Goal: Transaction & Acquisition: Purchase product/service

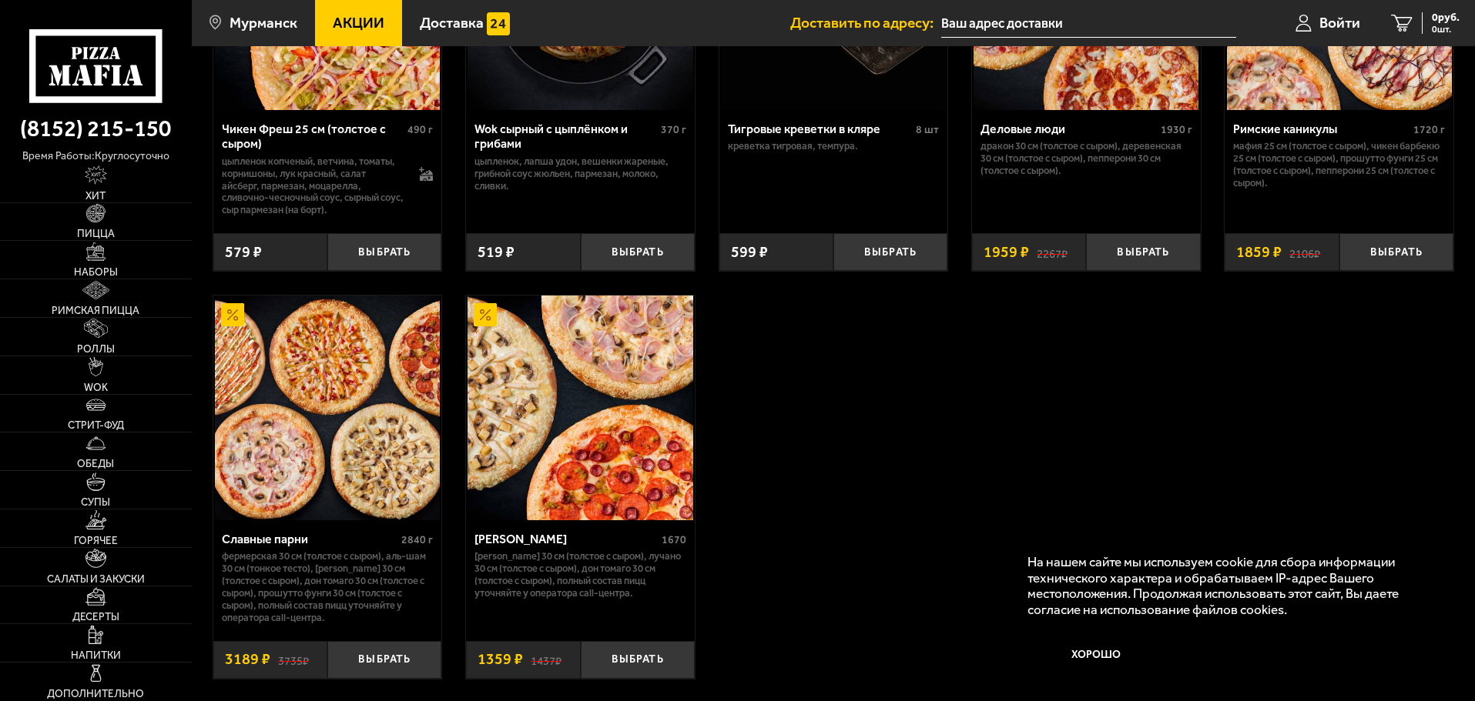
scroll to position [1078, 0]
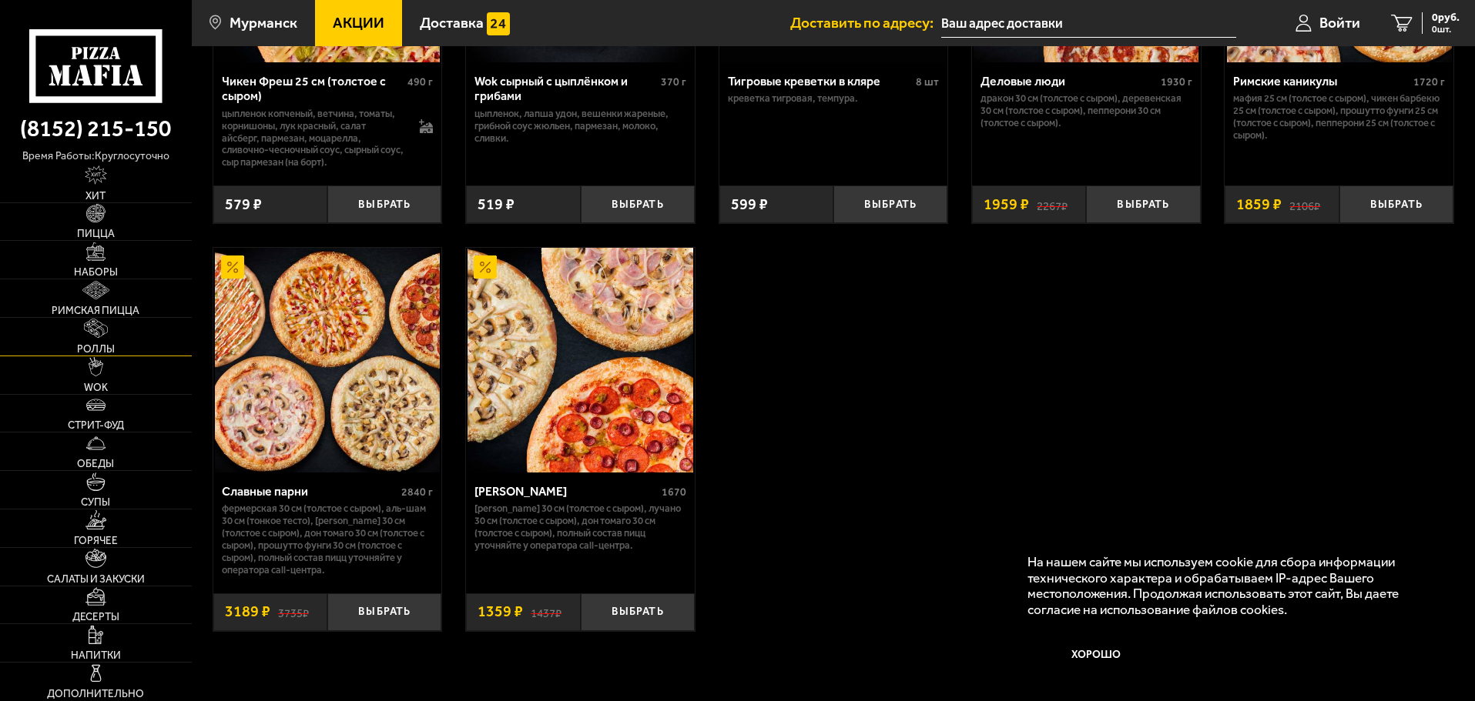
click at [115, 327] on link "Роллы" at bounding box center [96, 337] width 192 height 38
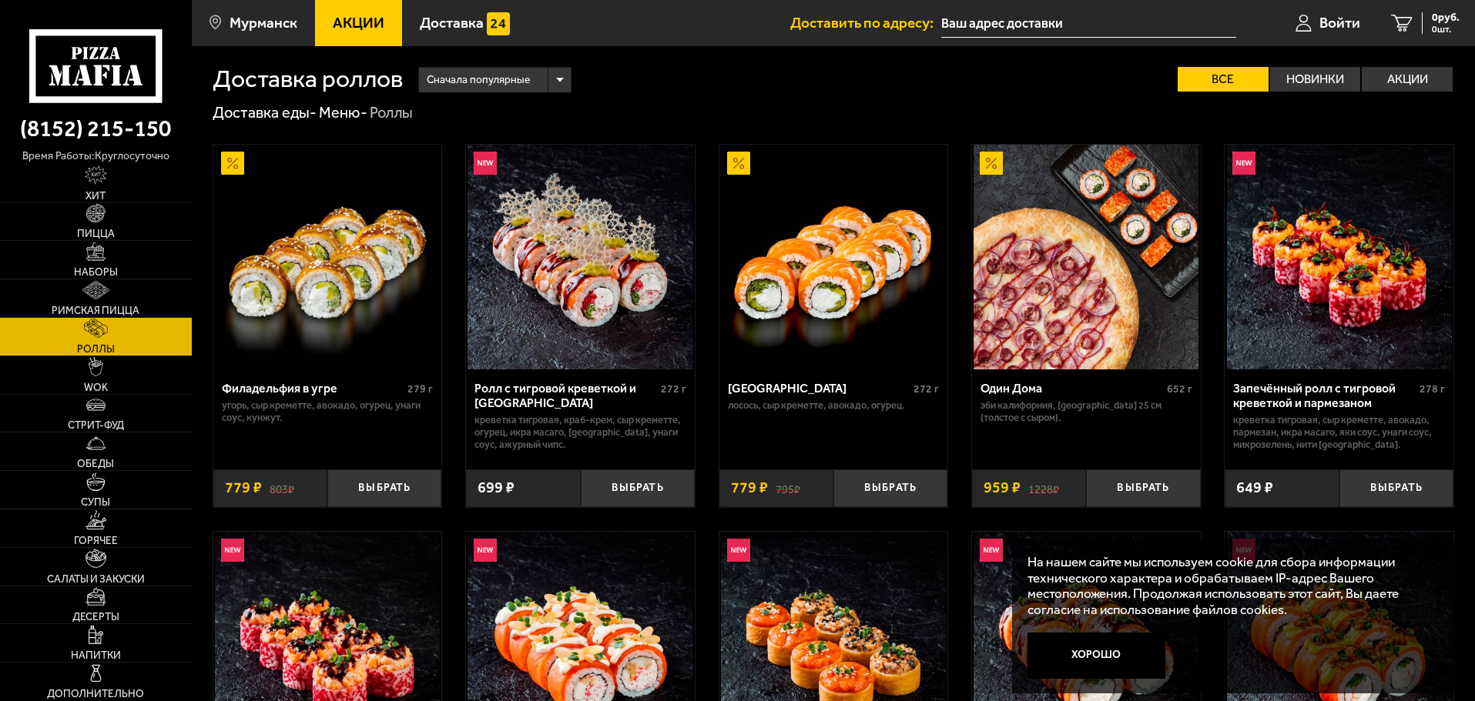
click at [555, 77] on div "Сначала популярные" at bounding box center [495, 80] width 152 height 25
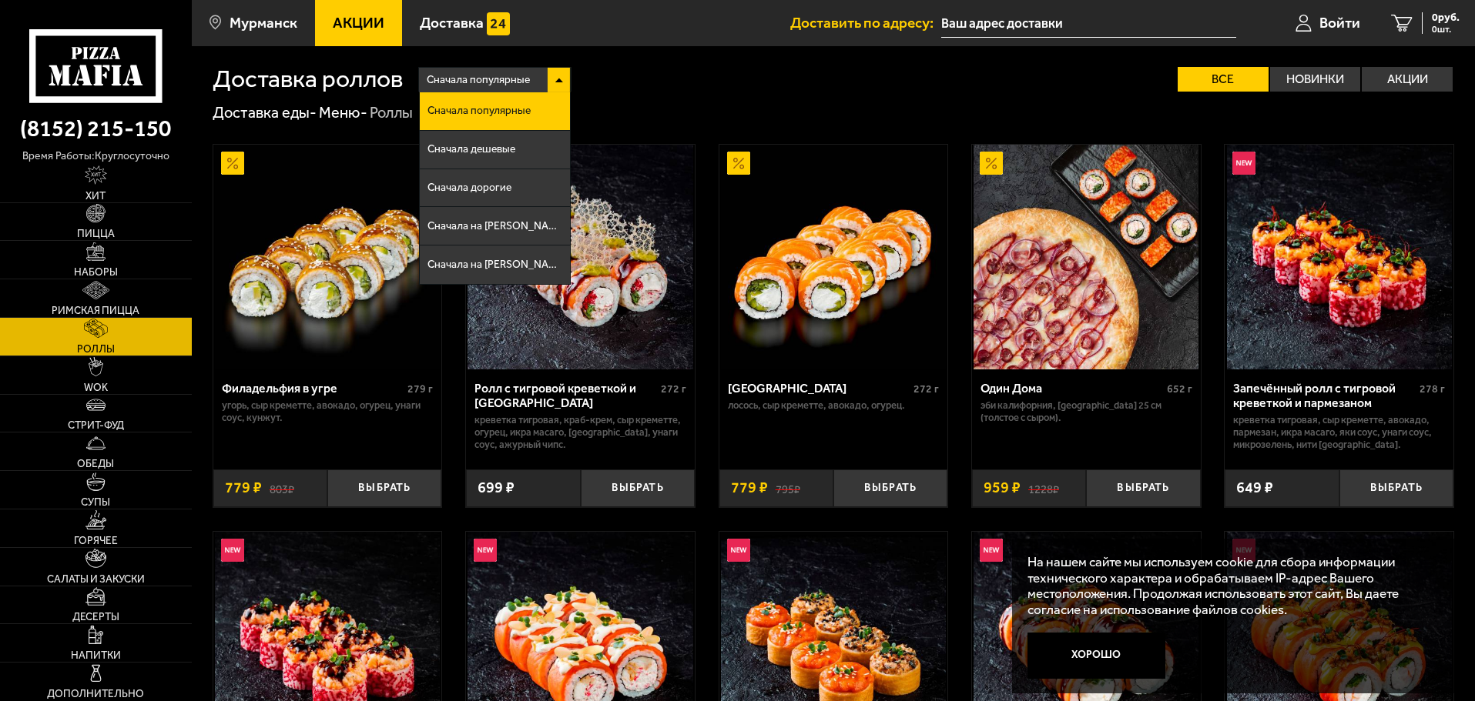
click at [555, 77] on div "Сначала популярные" at bounding box center [495, 80] width 152 height 25
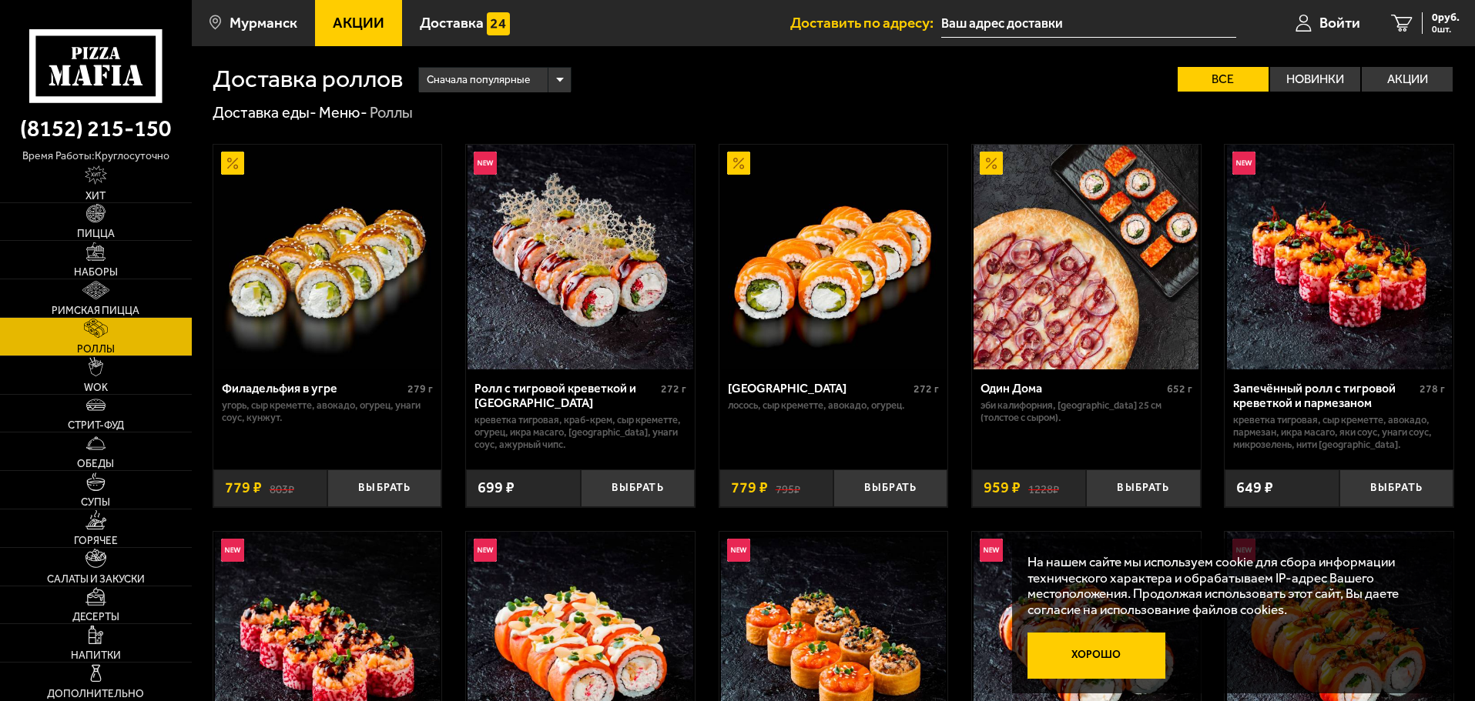
click at [1136, 654] on button "Хорошо" at bounding box center [1096, 656] width 139 height 46
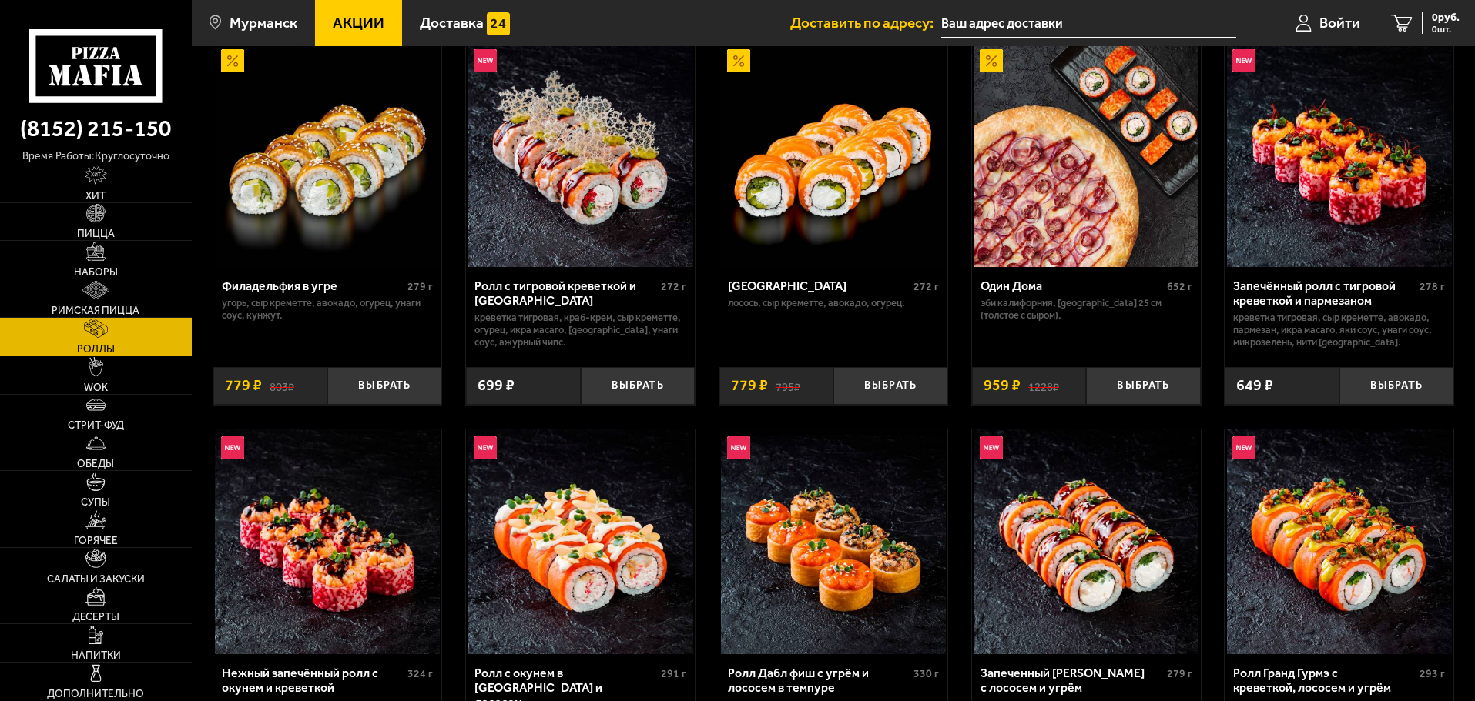
scroll to position [52, 0]
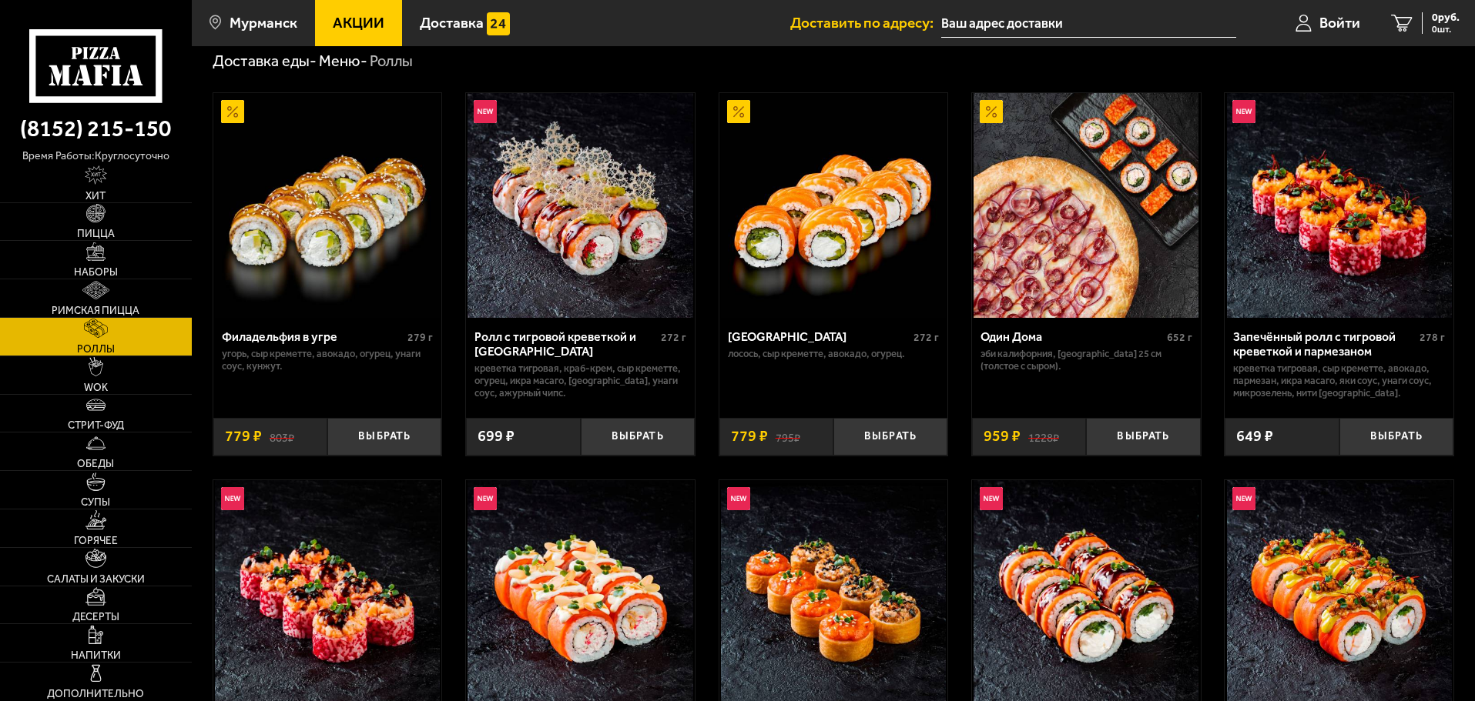
click at [1356, 280] on img at bounding box center [1339, 205] width 225 height 225
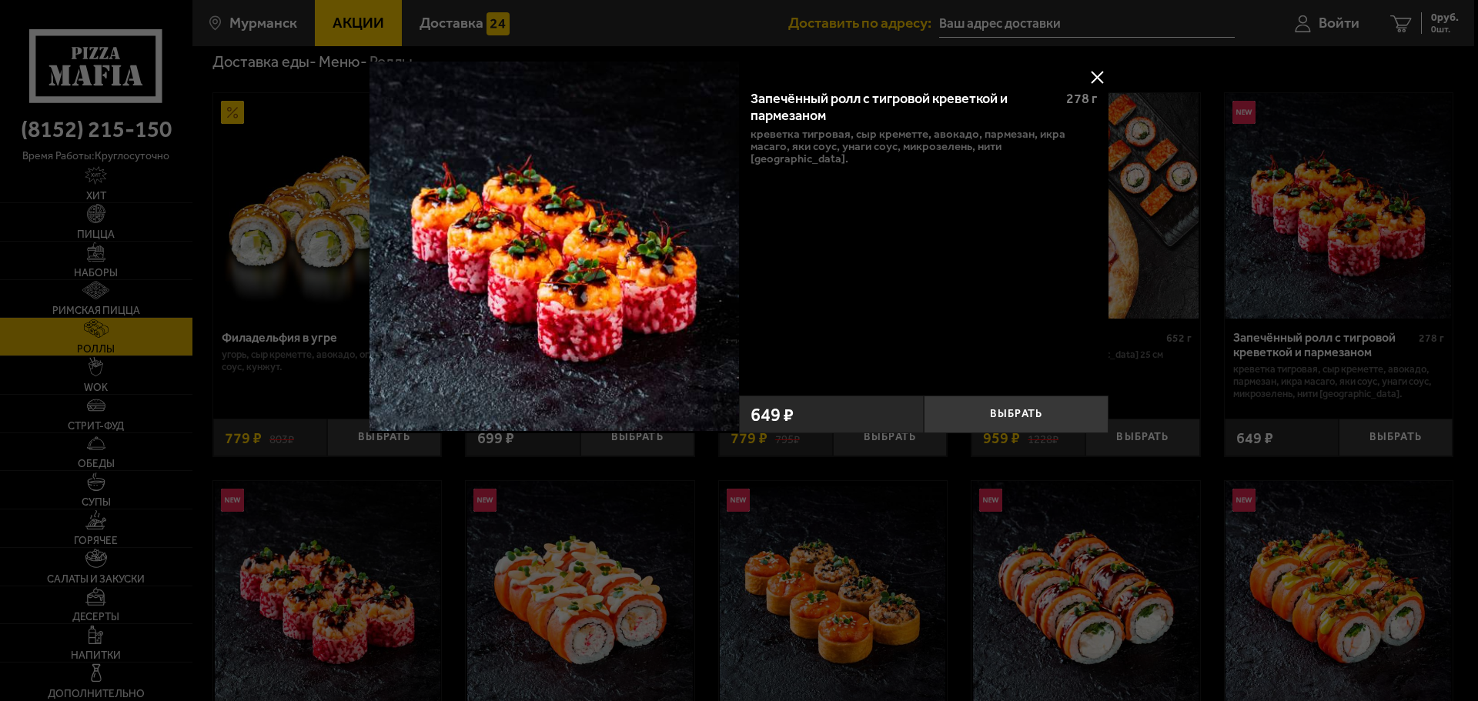
click at [1356, 280] on div at bounding box center [739, 350] width 1478 height 701
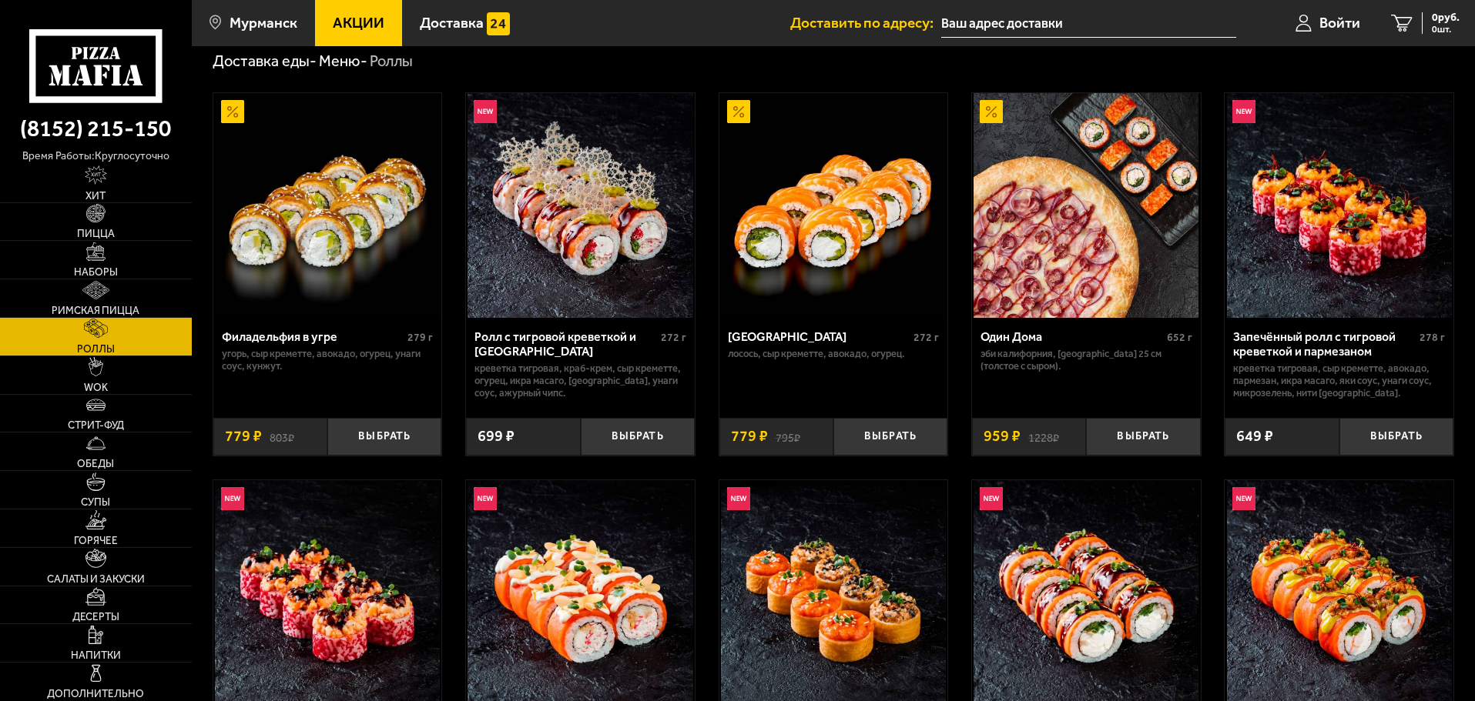
click at [1361, 254] on img at bounding box center [1339, 205] width 225 height 225
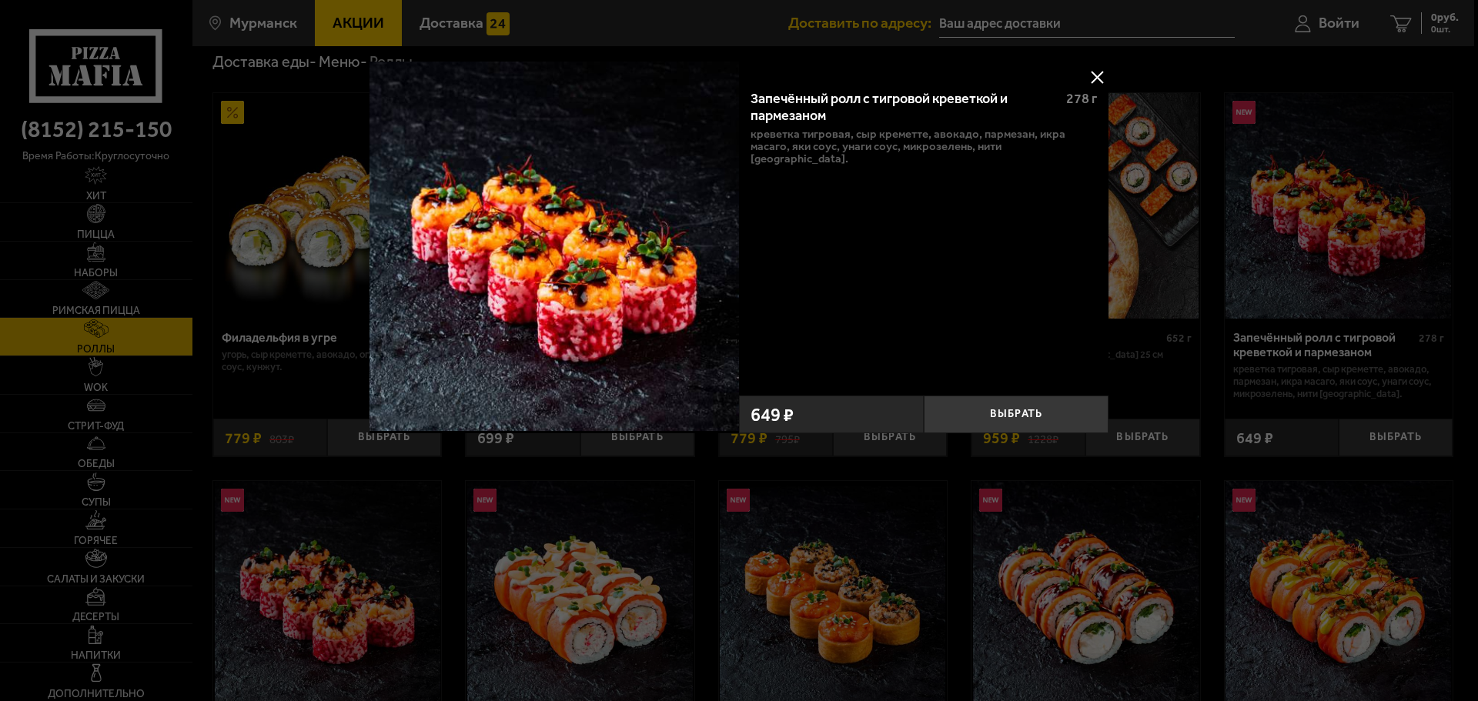
click at [1361, 254] on div at bounding box center [739, 350] width 1478 height 701
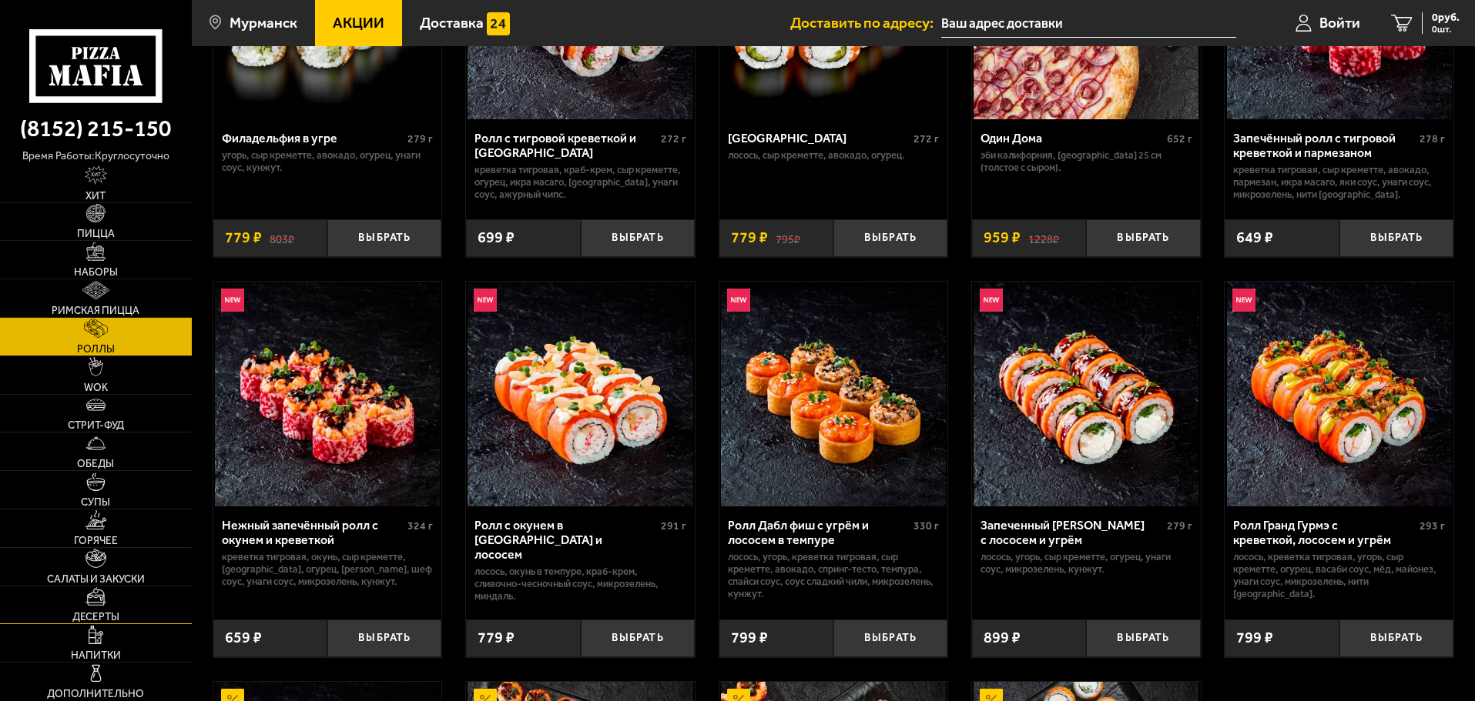
scroll to position [437, 0]
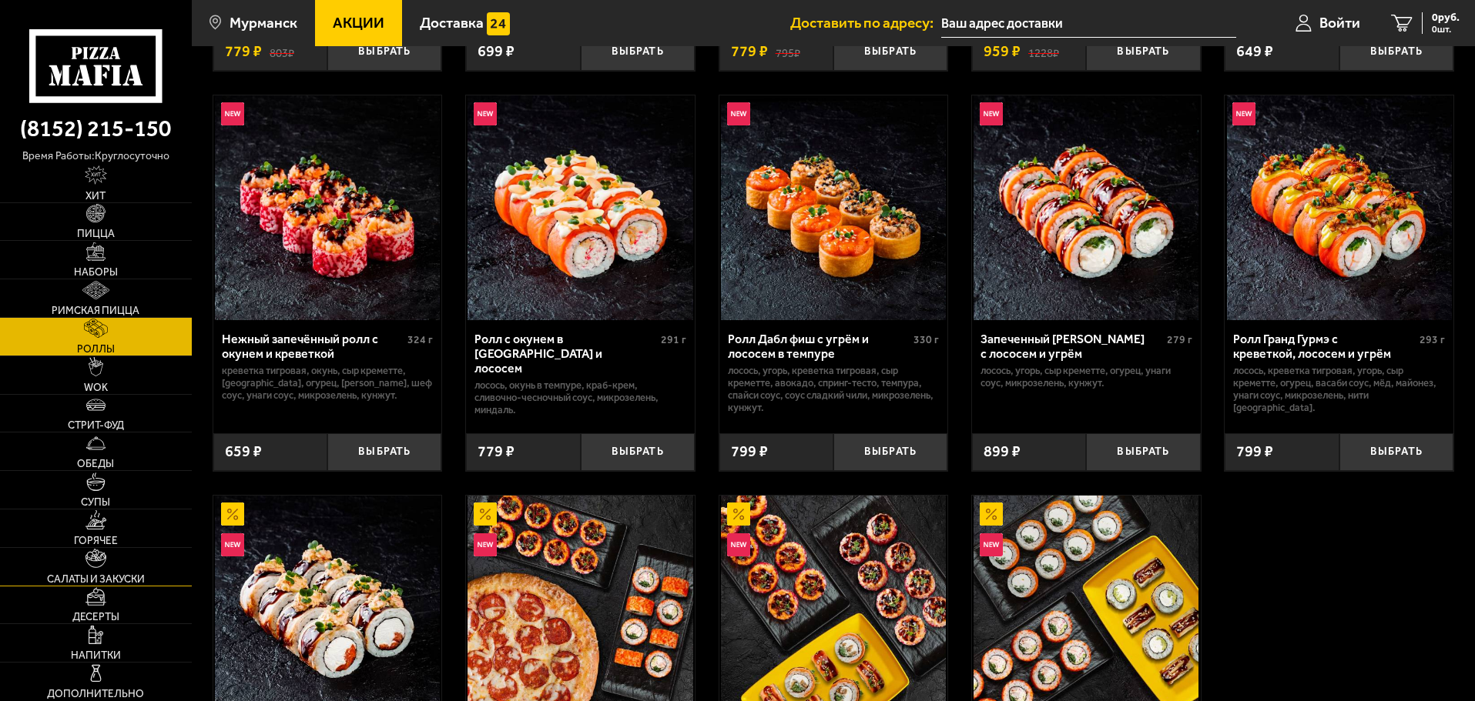
click at [52, 587] on link "Десерты" at bounding box center [96, 606] width 192 height 38
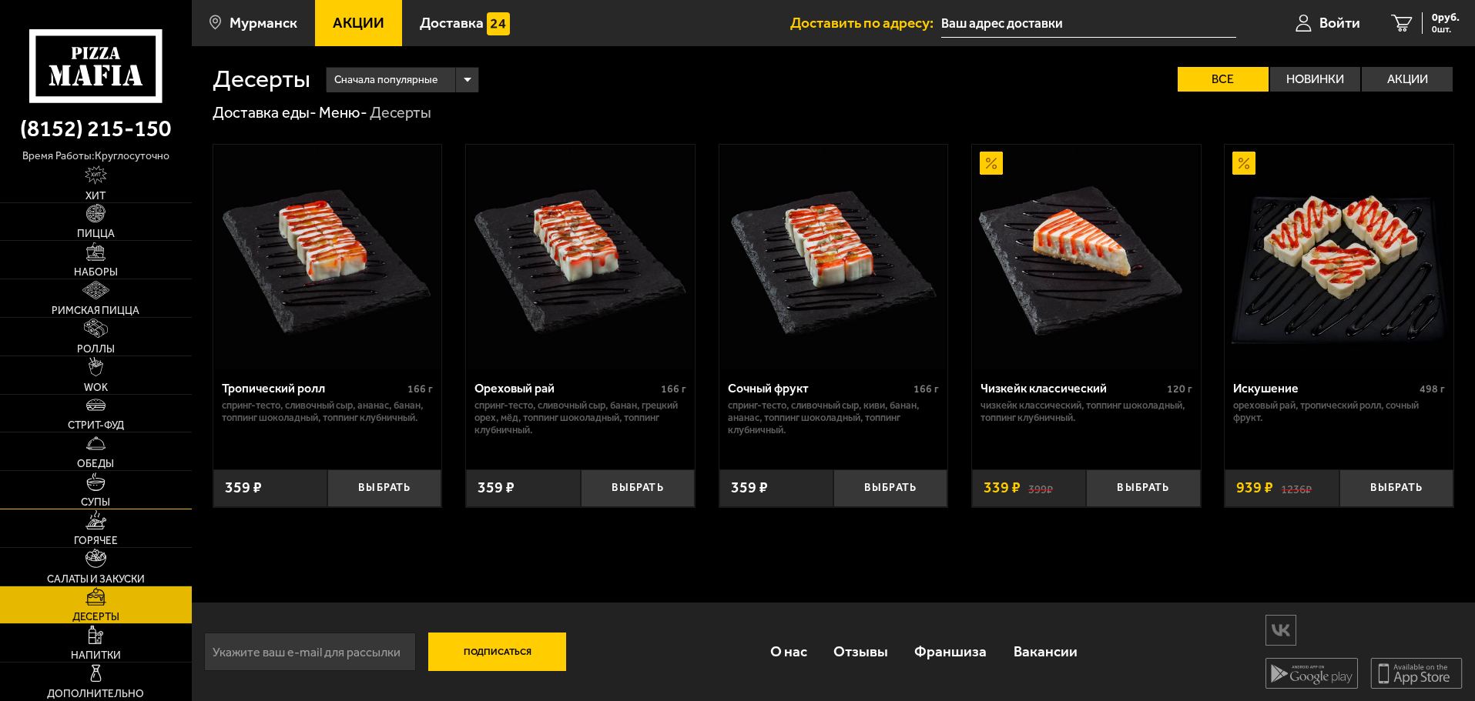
click at [50, 489] on link "Супы" at bounding box center [96, 490] width 192 height 38
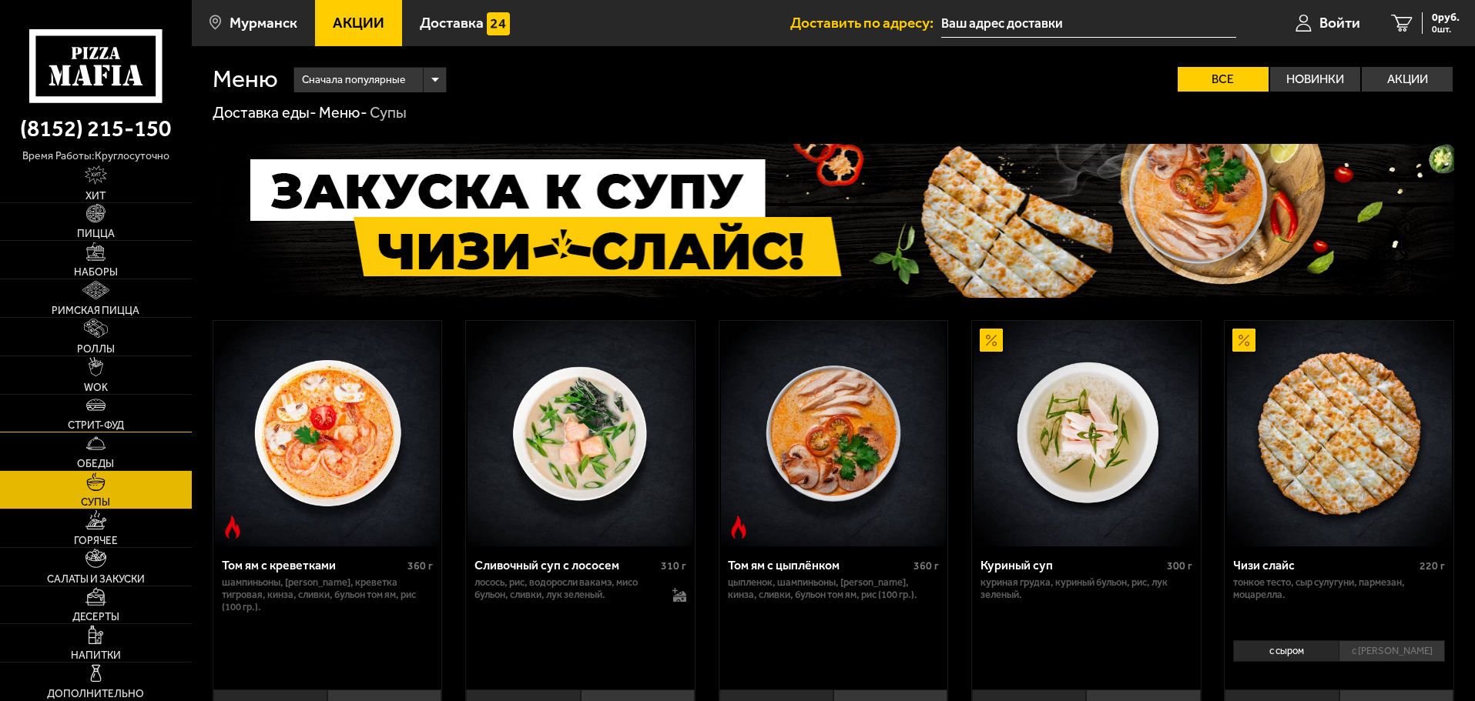
click at [54, 430] on link "Стрит-фуд" at bounding box center [96, 414] width 192 height 38
